Goal: Task Accomplishment & Management: Use online tool/utility

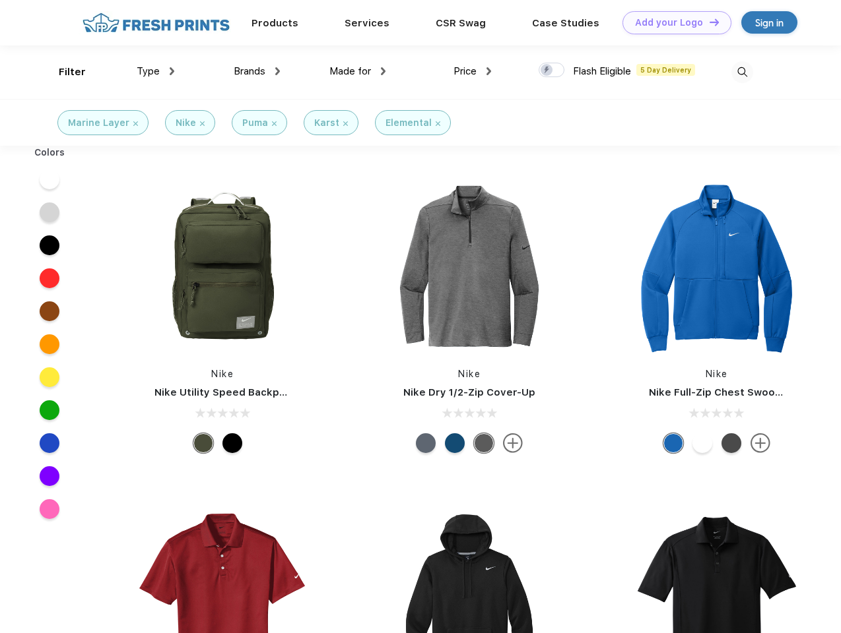
click at [672, 22] on link "Add your Logo Design Tool" at bounding box center [676, 22] width 109 height 23
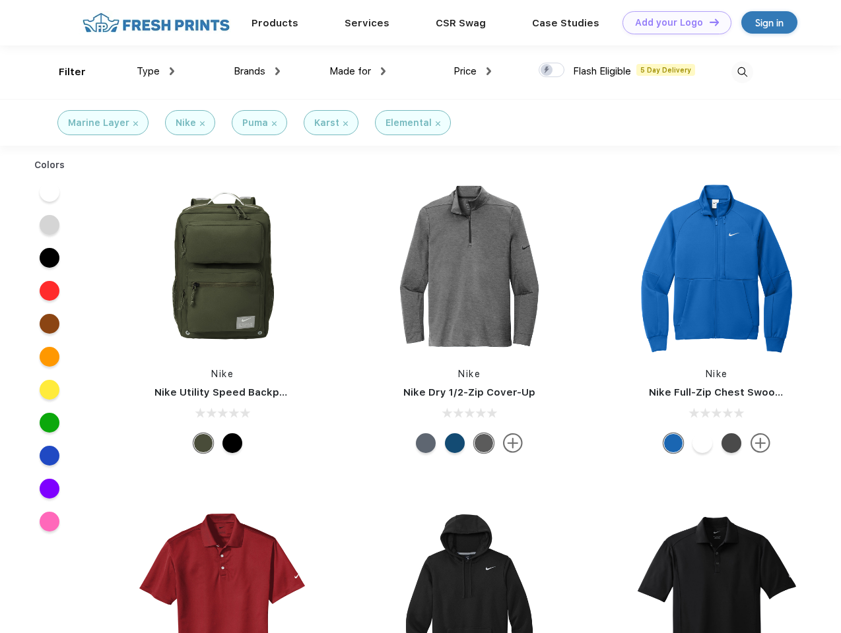
click at [0, 0] on div "Design Tool" at bounding box center [0, 0] width 0 height 0
click at [708, 22] on link "Add your Logo Design Tool" at bounding box center [676, 22] width 109 height 23
click at [63, 72] on div "Filter" at bounding box center [72, 72] width 27 height 15
click at [156, 71] on span "Type" at bounding box center [148, 71] width 23 height 12
click at [257, 71] on span "Brands" at bounding box center [250, 71] width 32 height 12
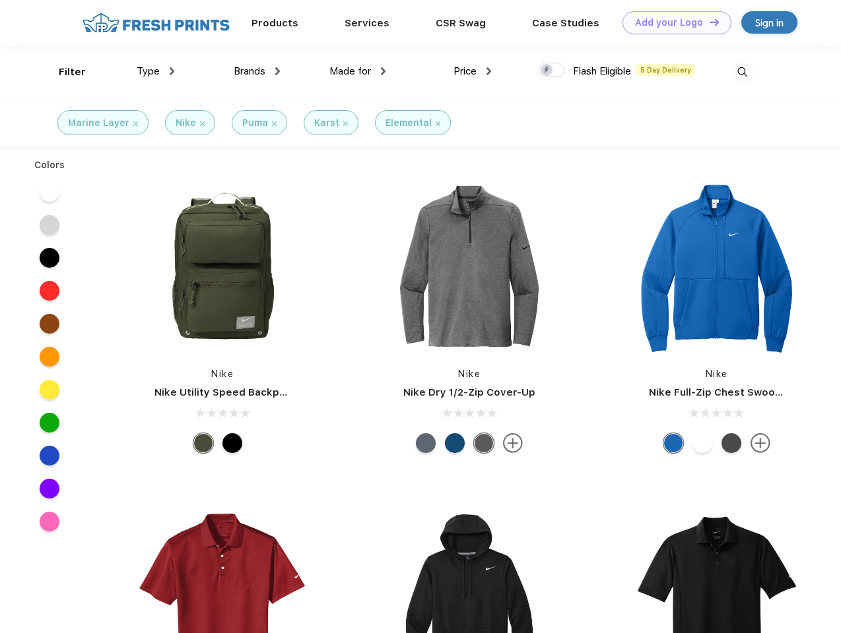
click at [358, 71] on span "Made for" at bounding box center [350, 71] width 42 height 12
click at [472, 71] on span "Price" at bounding box center [464, 71] width 23 height 12
click at [552, 71] on div at bounding box center [551, 70] width 26 height 15
click at [547, 71] on input "checkbox" at bounding box center [542, 66] width 9 height 9
click at [742, 72] on img at bounding box center [742, 72] width 22 height 22
